Goal: Navigation & Orientation: Find specific page/section

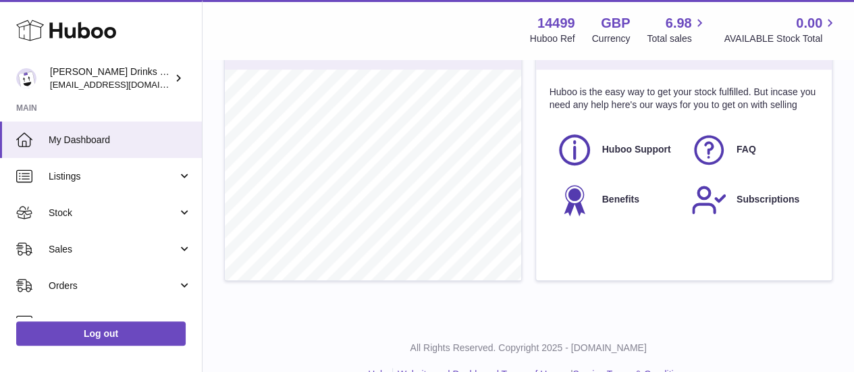
scroll to position [565, 0]
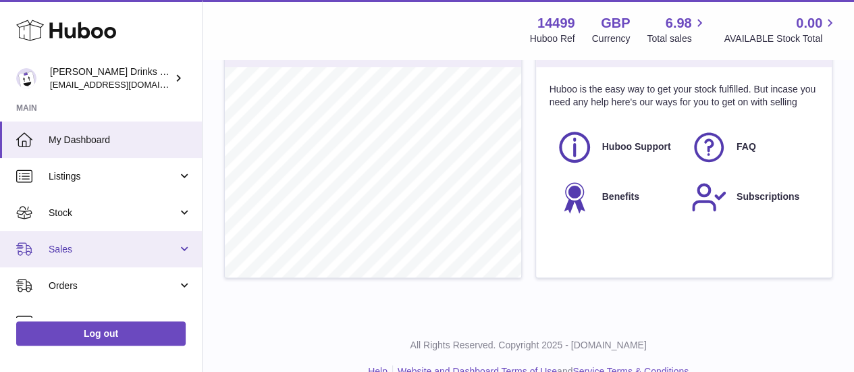
click at [126, 248] on span "Sales" at bounding box center [113, 249] width 129 height 13
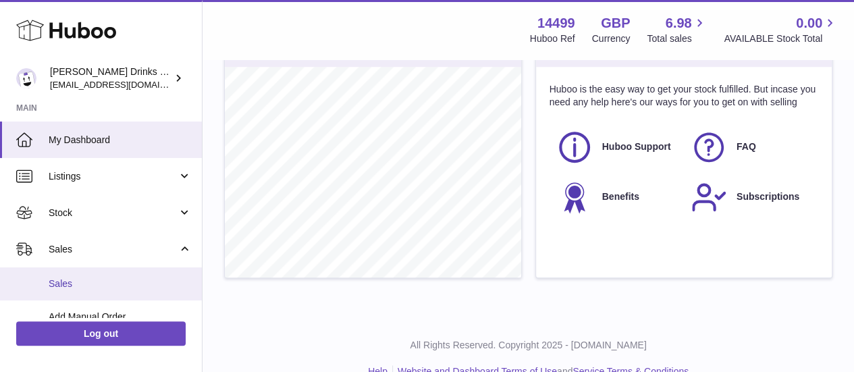
click at [117, 281] on span "Sales" at bounding box center [120, 283] width 143 height 13
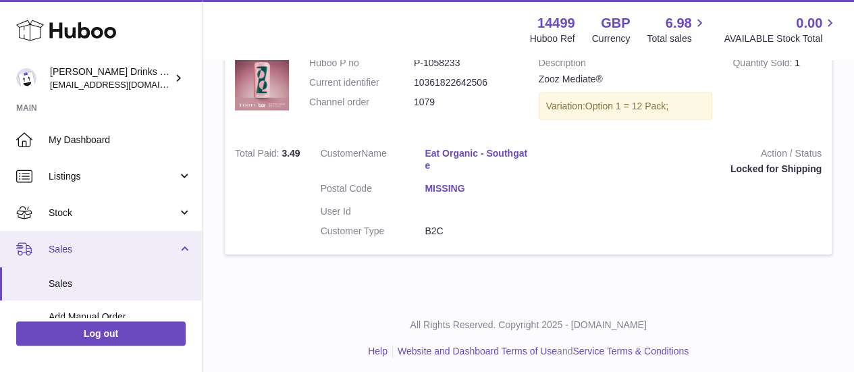
scroll to position [200, 0]
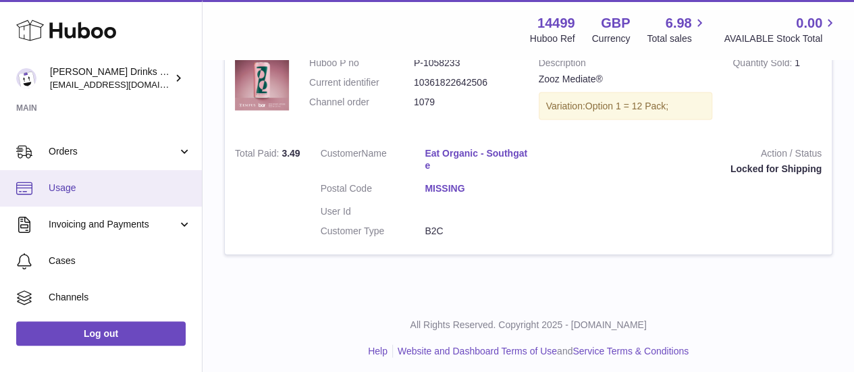
click at [78, 184] on span "Usage" at bounding box center [120, 188] width 143 height 13
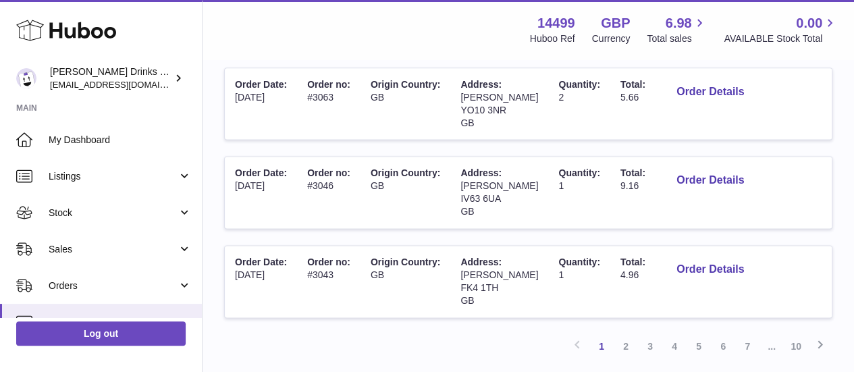
scroll to position [900, 0]
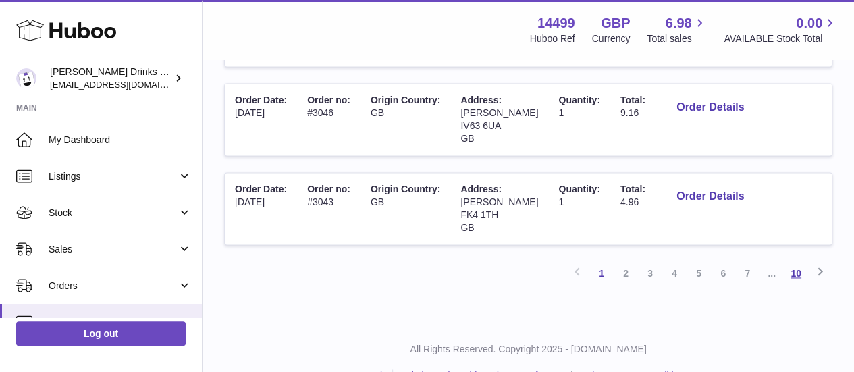
click at [794, 266] on link "10" at bounding box center [795, 273] width 24 height 24
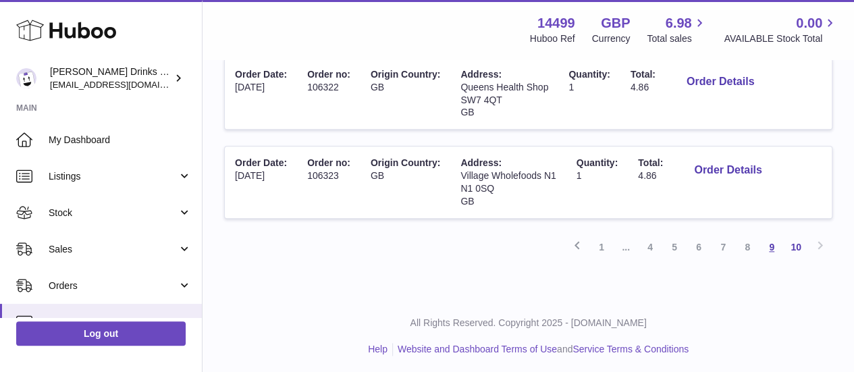
click at [775, 245] on link "9" at bounding box center [771, 247] width 24 height 24
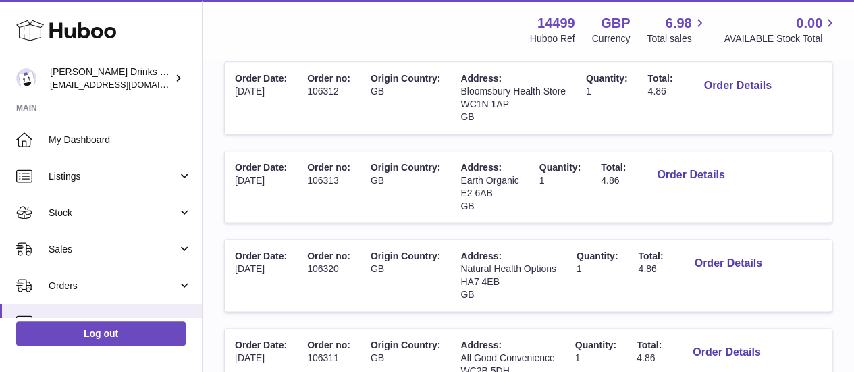
scroll to position [925, 0]
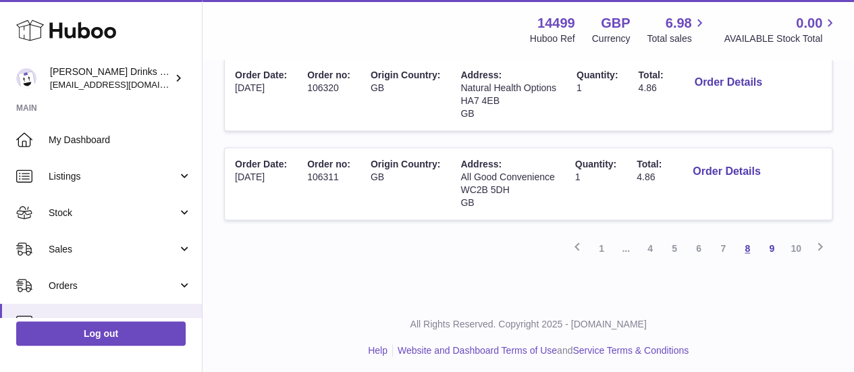
click at [753, 248] on link "8" at bounding box center [747, 248] width 24 height 24
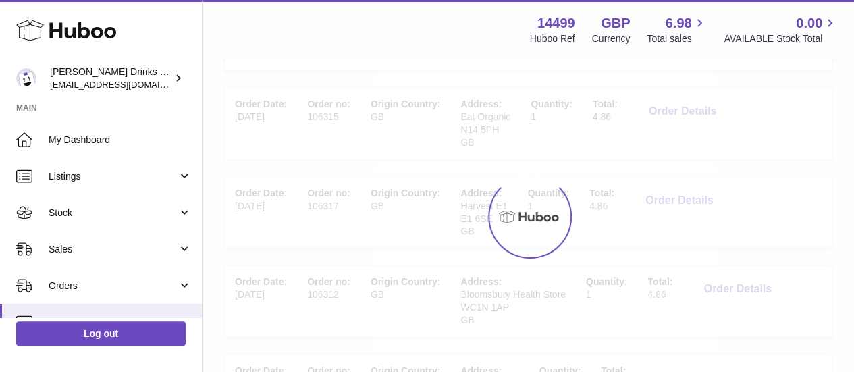
scroll to position [61, 0]
